Goal: Task Accomplishment & Management: Complete application form

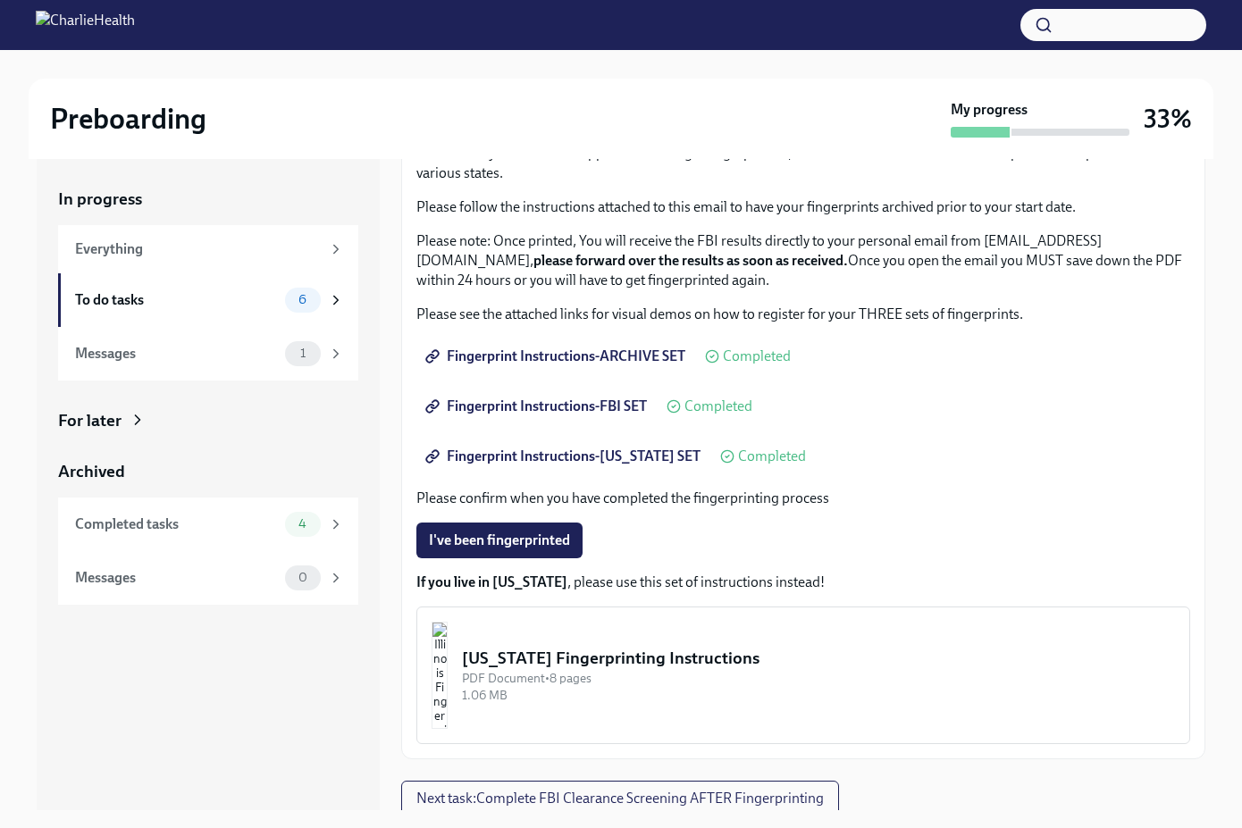
scroll to position [143, 0]
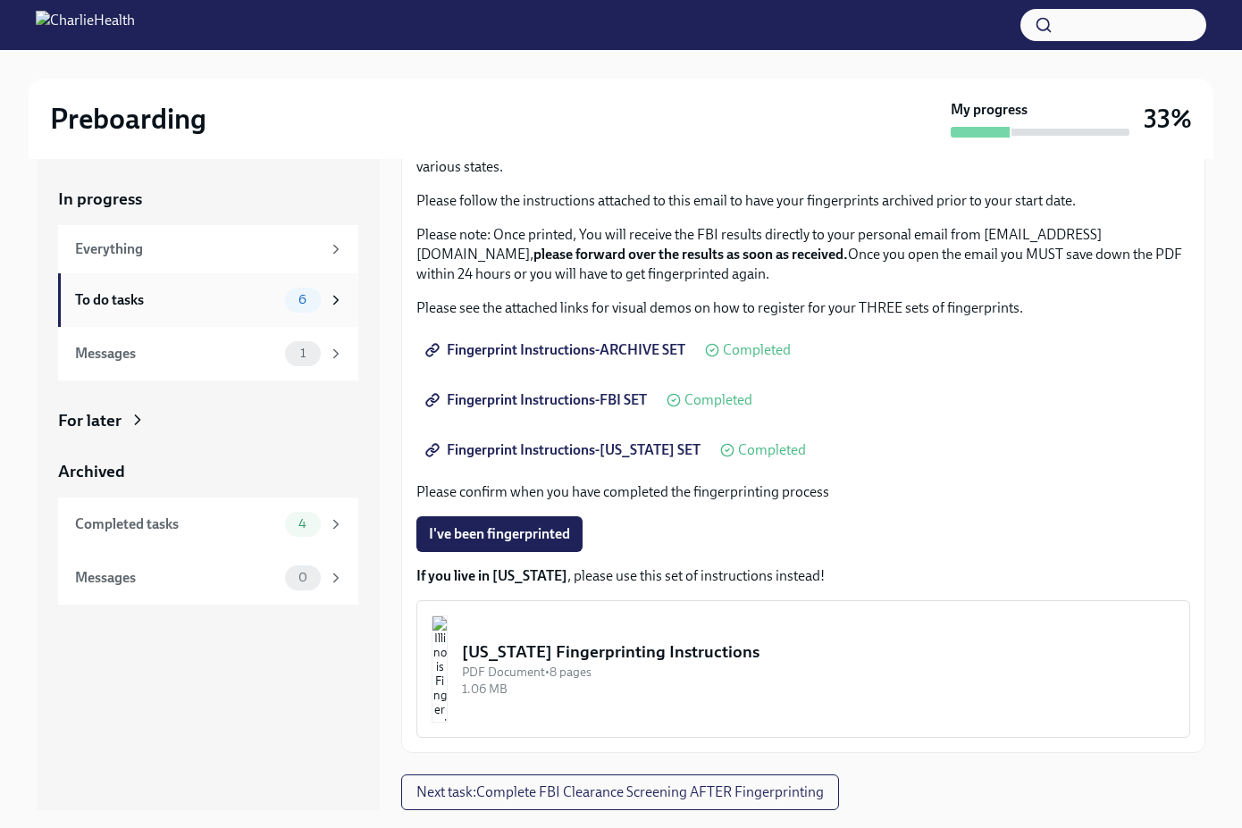
click at [167, 302] on div "To do tasks" at bounding box center [176, 300] width 203 height 20
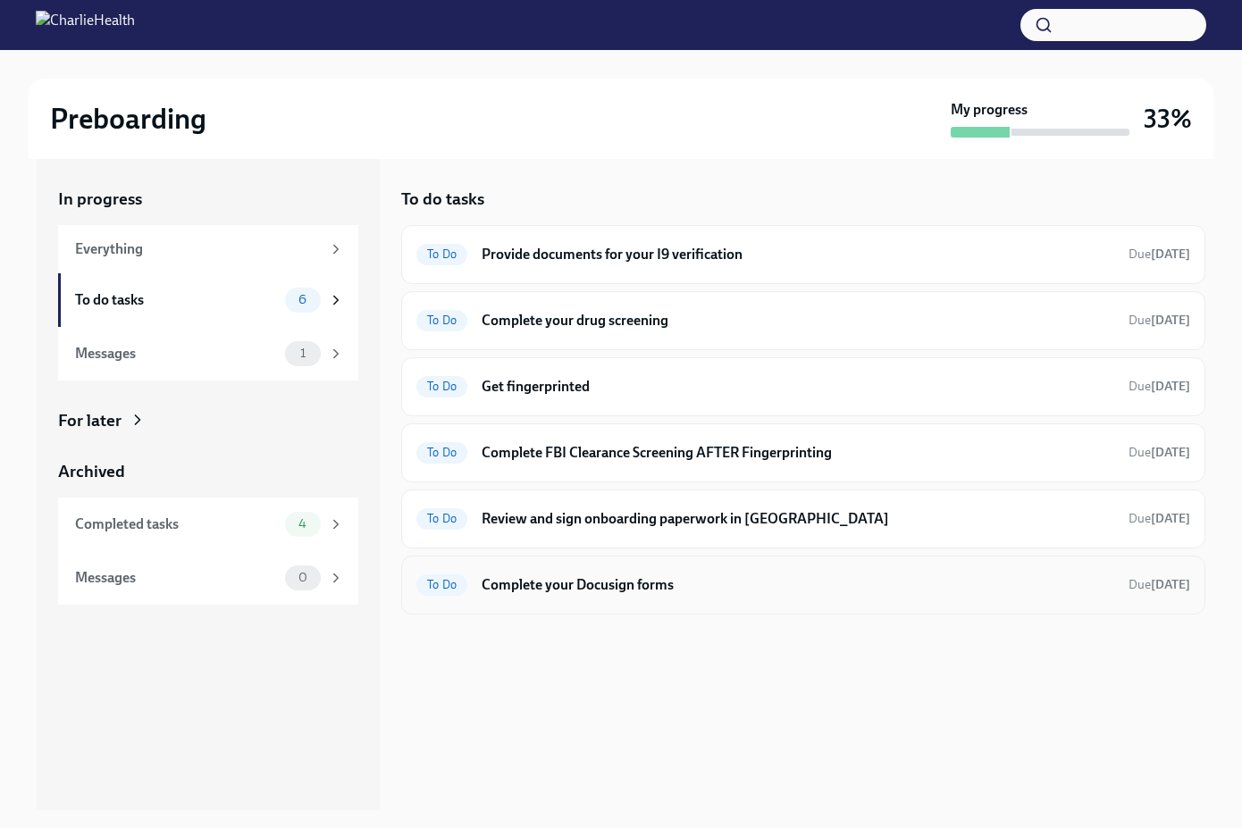
click at [657, 592] on h6 "Complete your Docusign forms" at bounding box center [798, 585] width 632 height 20
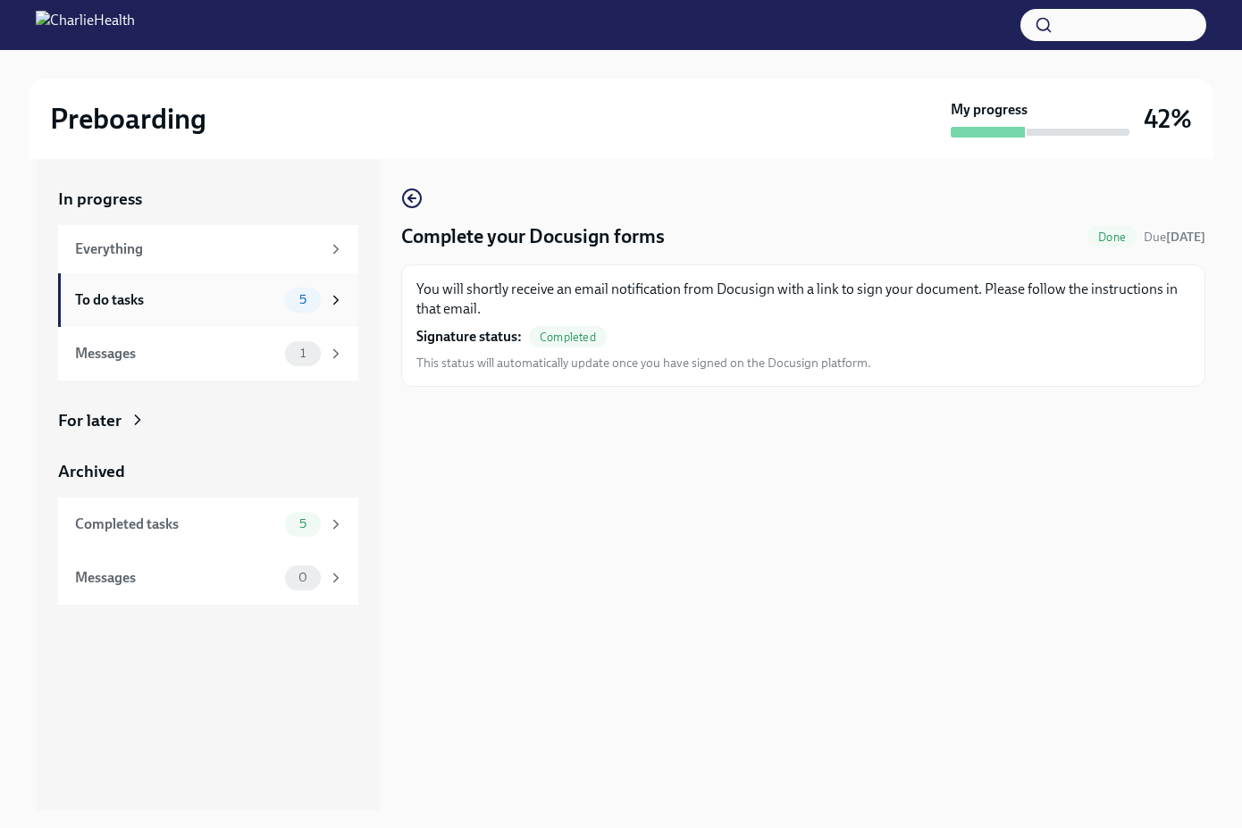
click at [252, 306] on div "To do tasks" at bounding box center [176, 300] width 203 height 20
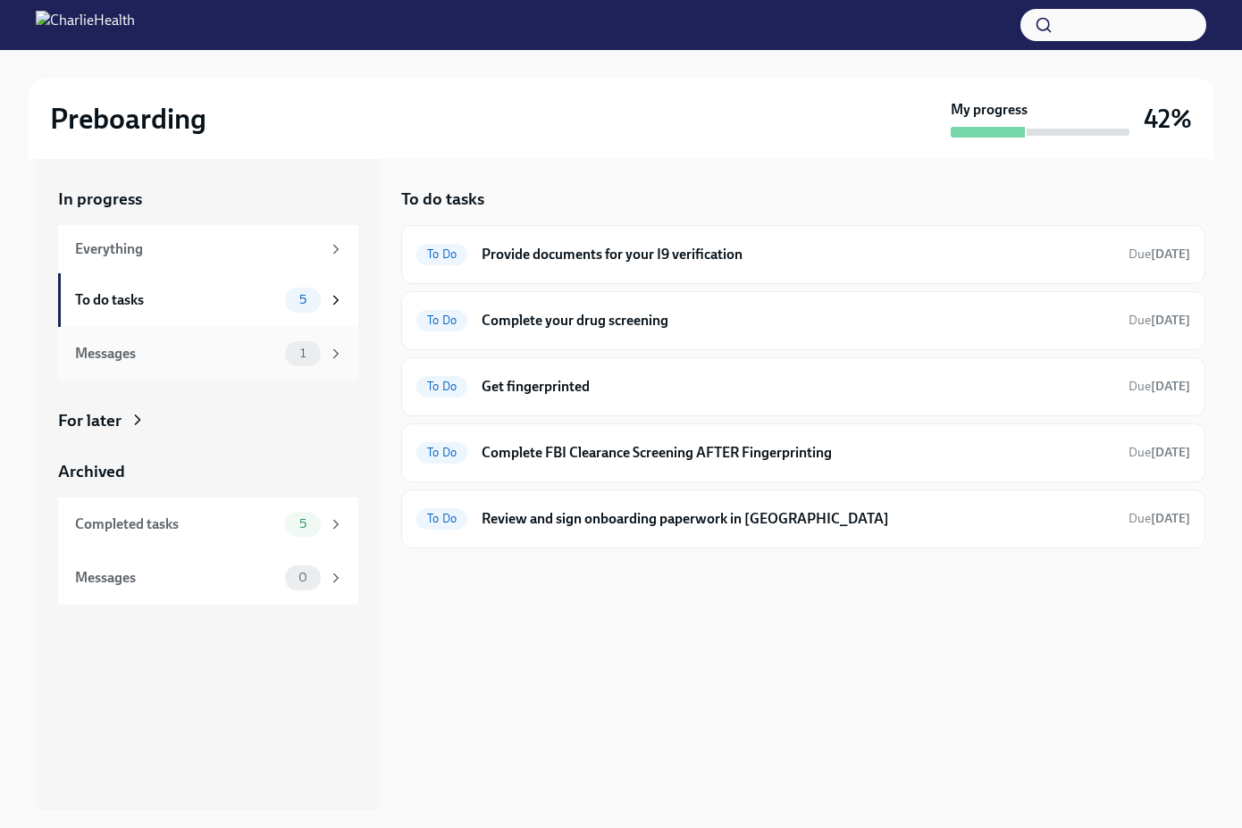
click at [287, 350] on div "1" at bounding box center [303, 353] width 36 height 25
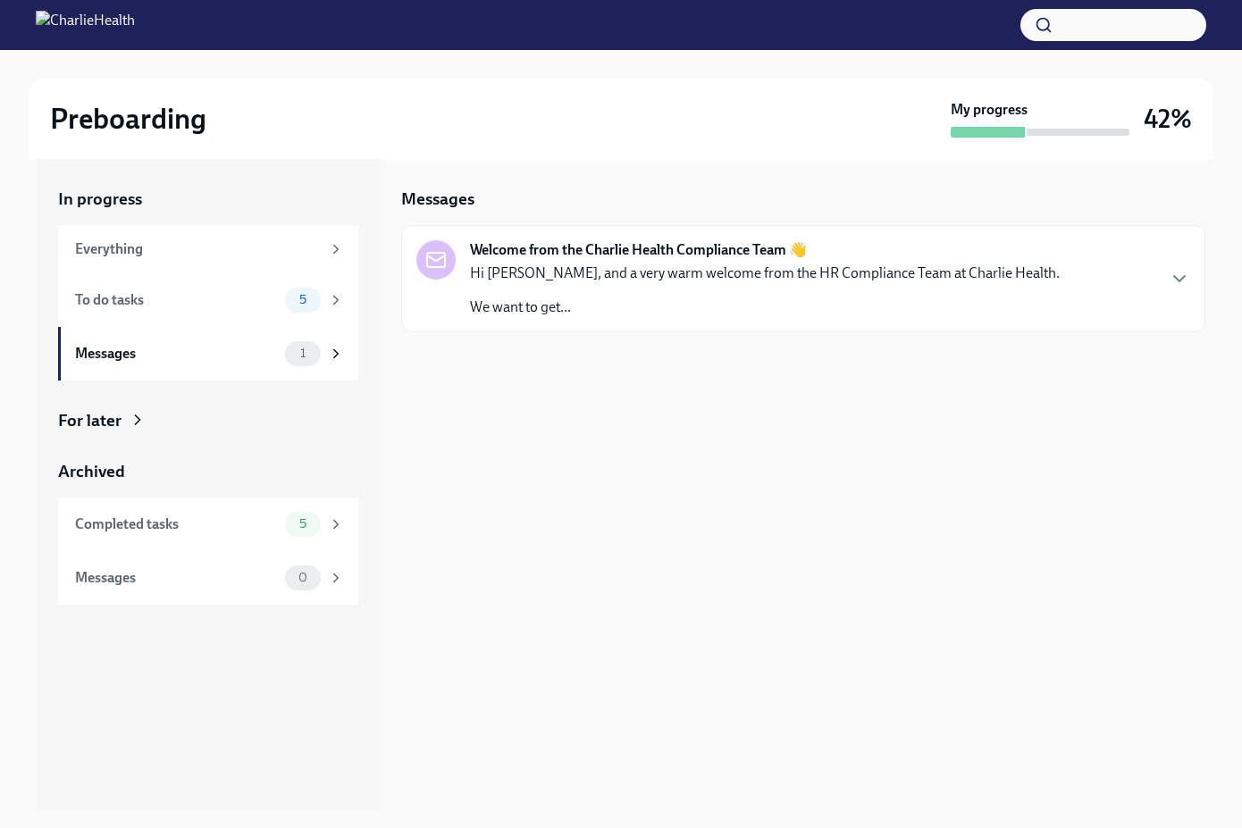
click at [607, 290] on div "Hi [PERSON_NAME], and a very warm welcome from the HR Compliance Team at Charli…" at bounding box center [765, 291] width 590 height 54
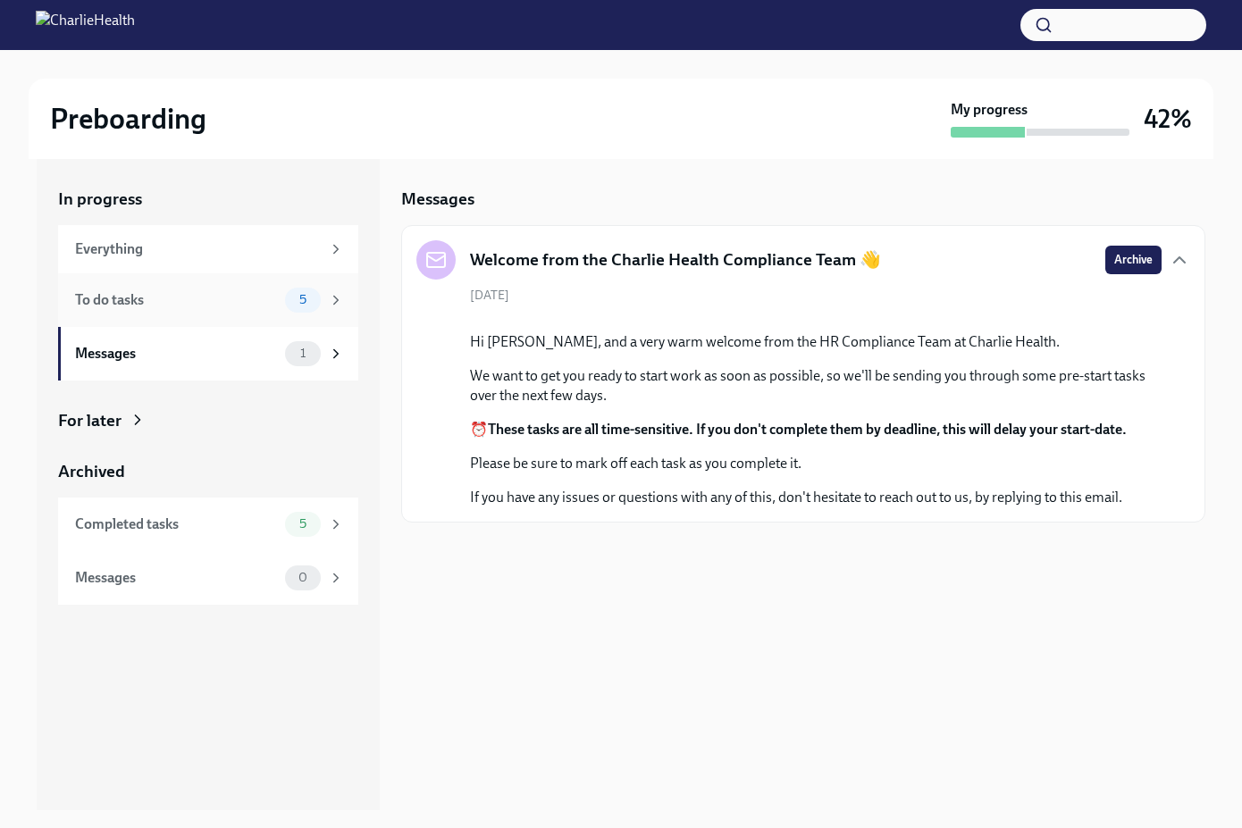
click at [205, 305] on div "To do tasks" at bounding box center [176, 300] width 203 height 20
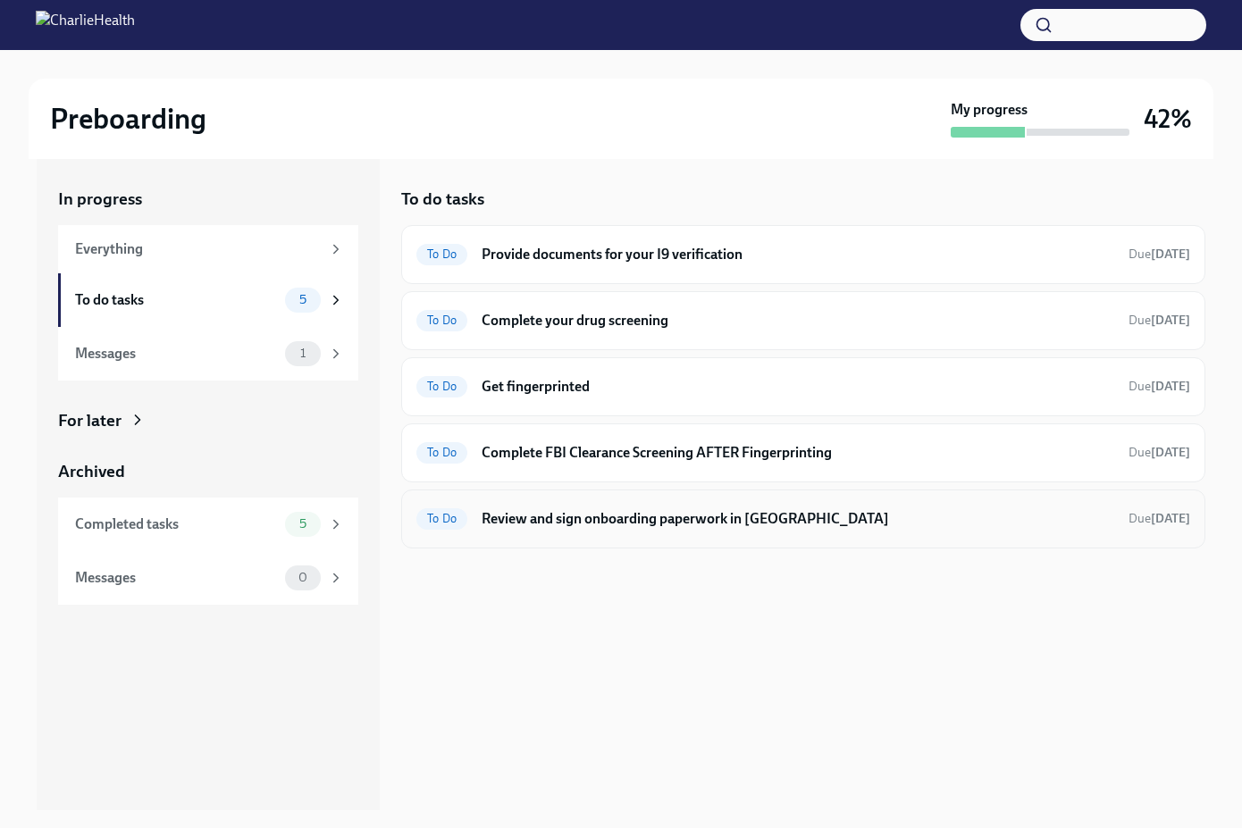
click at [713, 525] on h6 "Review and sign onboarding paperwork in [GEOGRAPHIC_DATA]" at bounding box center [798, 519] width 632 height 20
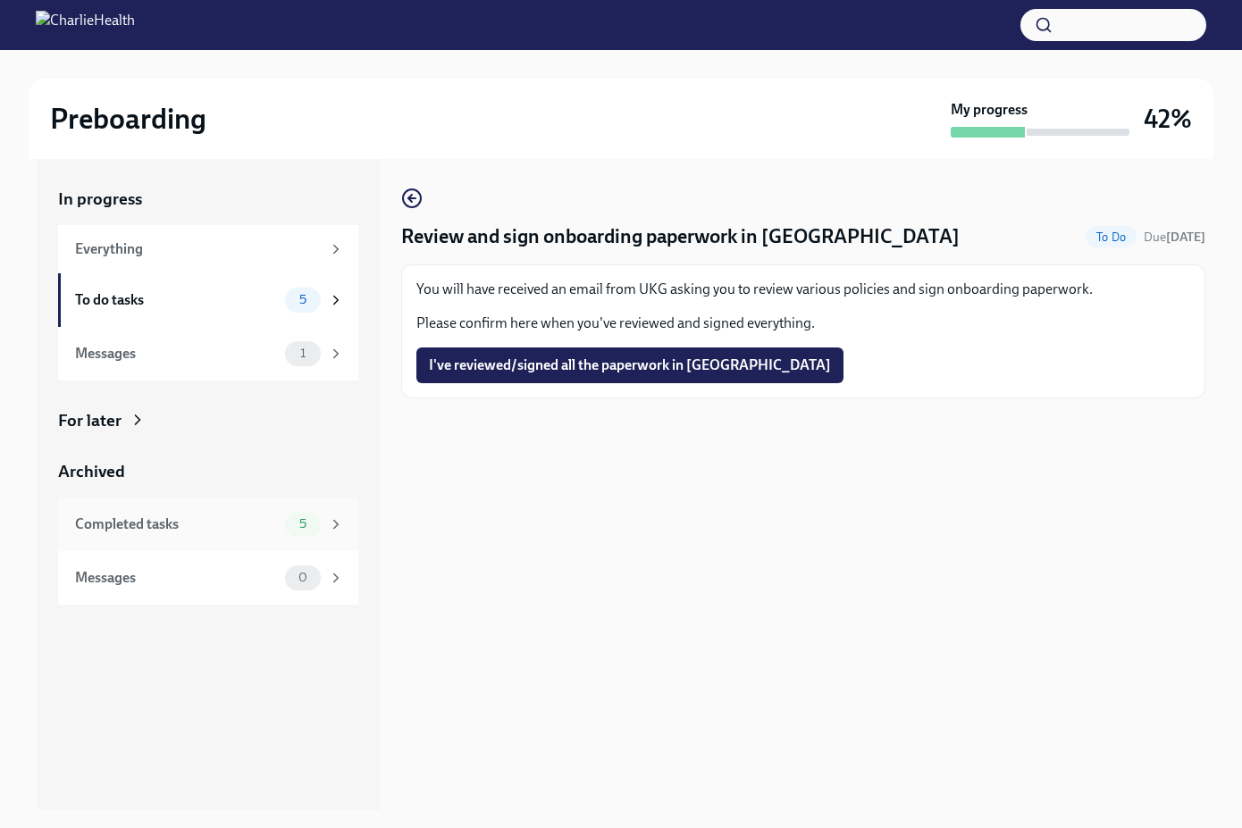
click at [216, 540] on div "Completed tasks 5" at bounding box center [208, 525] width 300 height 54
